Goal: Find specific page/section: Find specific page/section

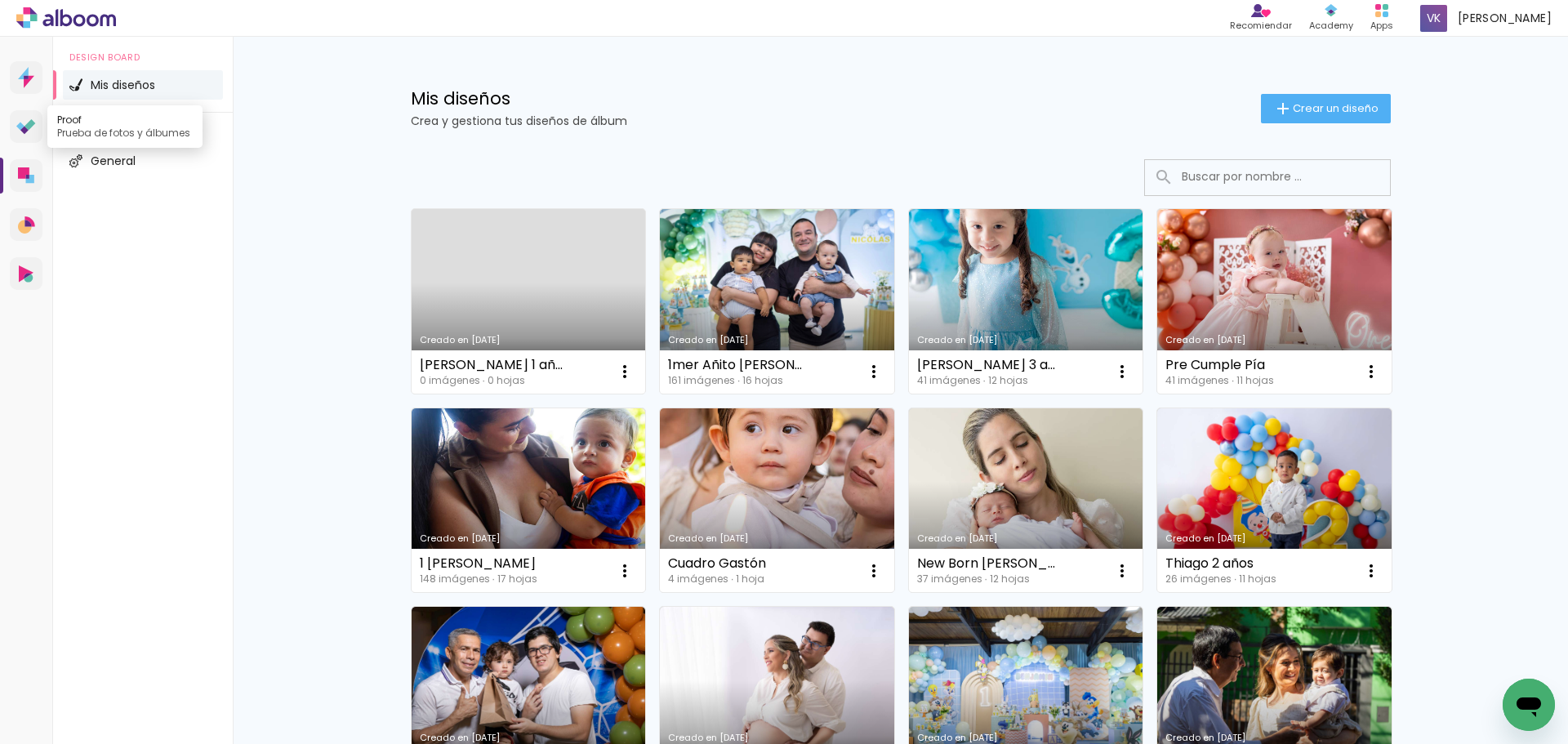
click at [28, 130] on icon at bounding box center [26, 127] width 20 height 15
